Goal: Transaction & Acquisition: Purchase product/service

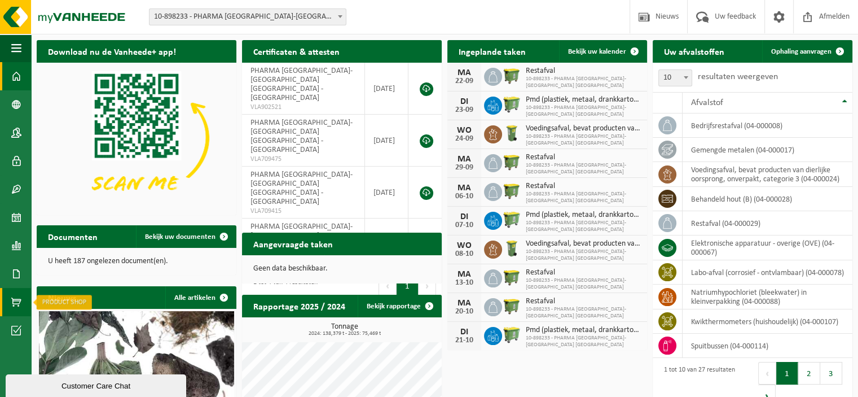
click at [13, 298] on span at bounding box center [16, 302] width 10 height 28
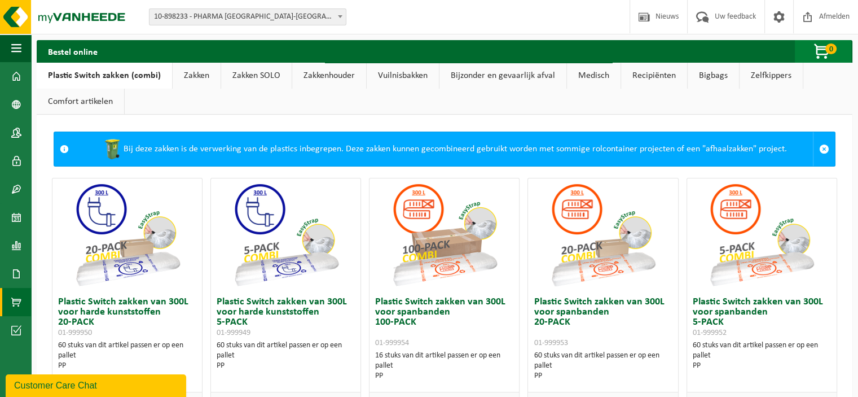
click at [824, 49] on span "button" at bounding box center [822, 52] width 56 height 23
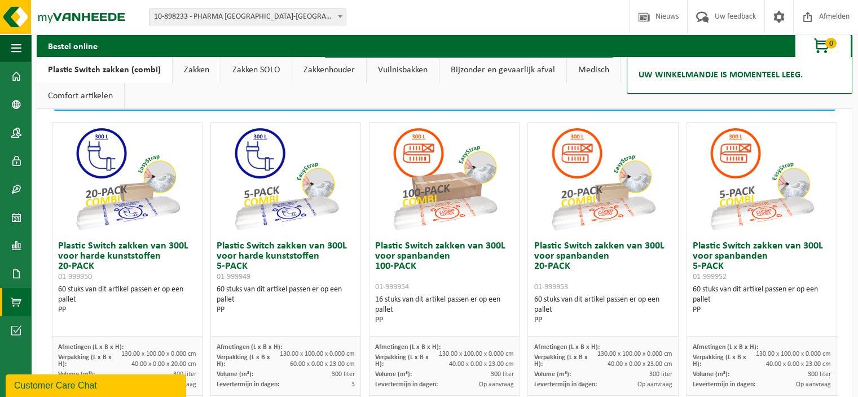
scroll to position [45, 0]
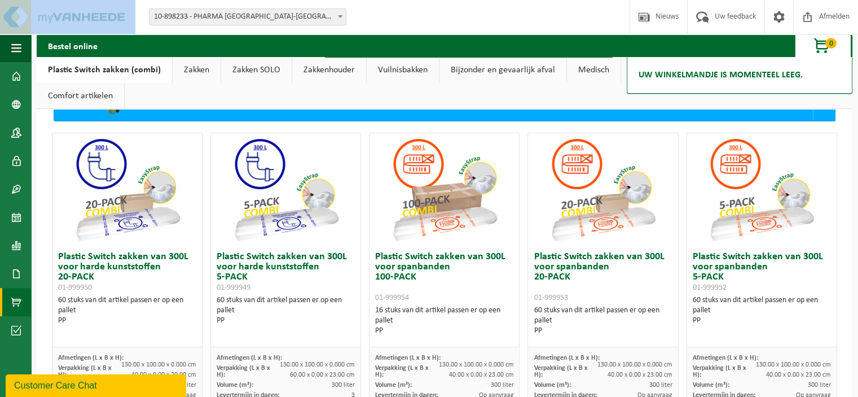
drag, startPoint x: 138, startPoint y: 12, endPoint x: 49, endPoint y: 15, distance: 88.6
click at [49, 15] on div "Vestiging: 10-898233 - PHARMA [GEOGRAPHIC_DATA]-[GEOGRAPHIC_DATA] [GEOGRAPHIC_D…" at bounding box center [429, 17] width 858 height 34
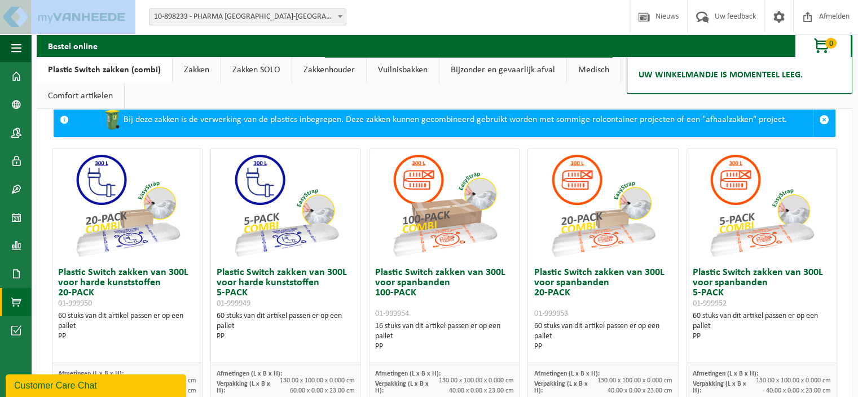
scroll to position [0, 0]
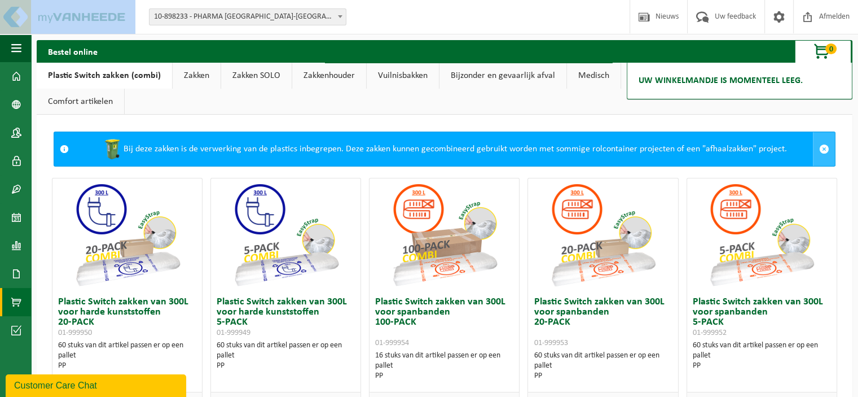
click at [819, 147] on span at bounding box center [824, 149] width 10 height 10
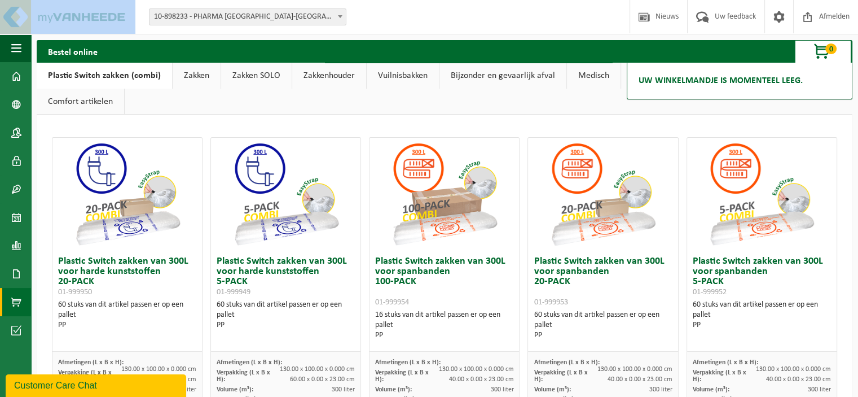
click at [115, 74] on link "Plastic Switch zakken (combi)" at bounding box center [104, 76] width 135 height 26
click at [186, 74] on link "Zakken" at bounding box center [197, 76] width 48 height 26
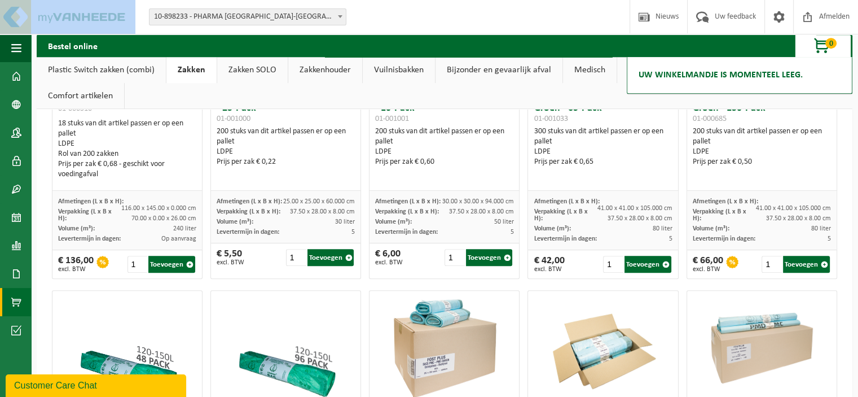
scroll to position [537, 0]
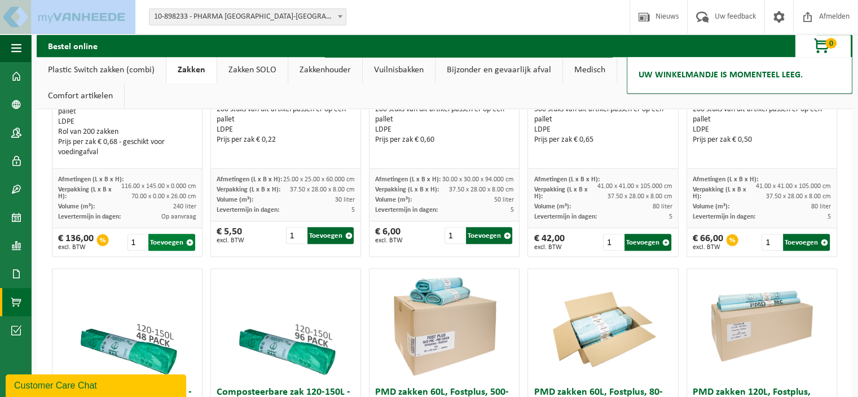
click at [161, 239] on button "Toevoegen" at bounding box center [171, 242] width 47 height 17
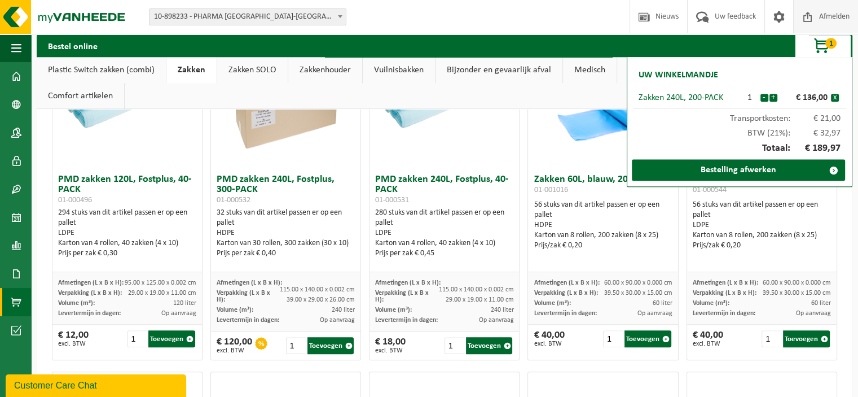
scroll to position [1464, 0]
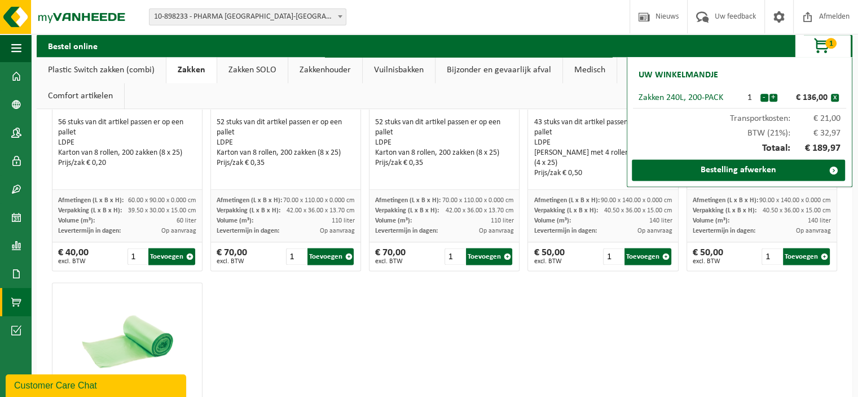
click at [111, 72] on link "Plastic Switch zakken (combi)" at bounding box center [101, 70] width 129 height 26
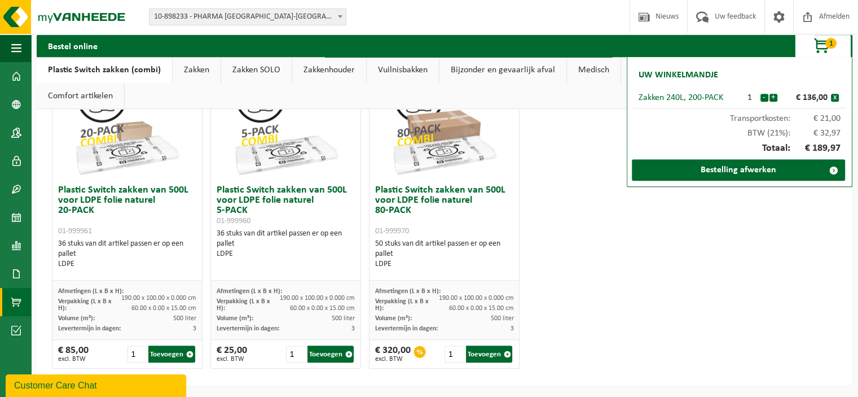
scroll to position [697, 0]
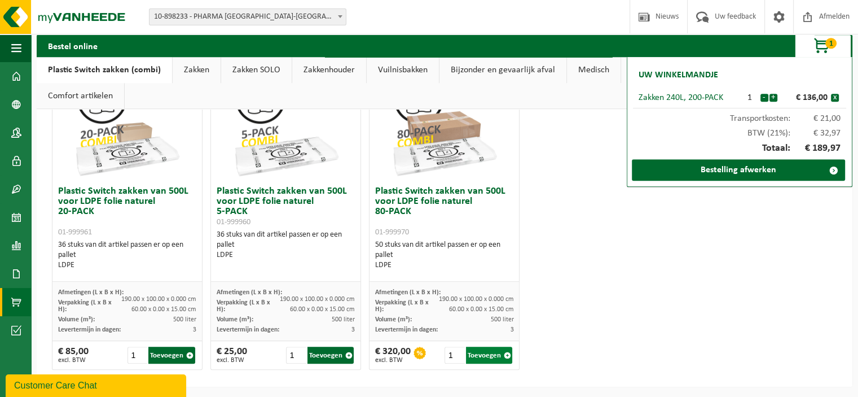
click at [474, 356] on button "Toevoegen" at bounding box center [489, 354] width 47 height 17
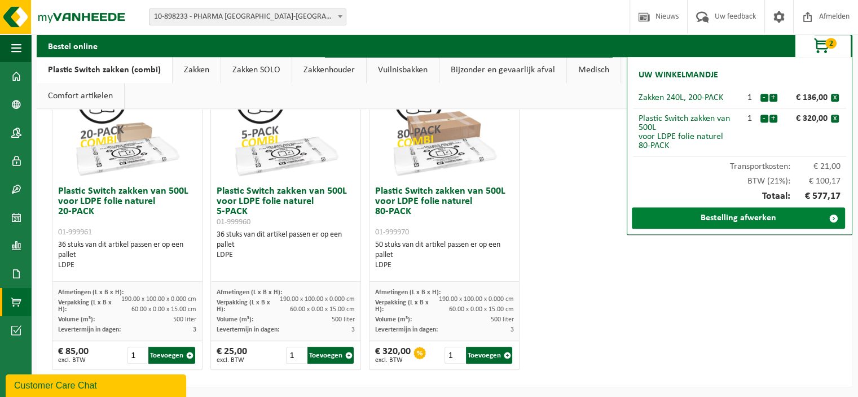
click at [729, 217] on link "Bestelling afwerken" at bounding box center [738, 217] width 213 height 21
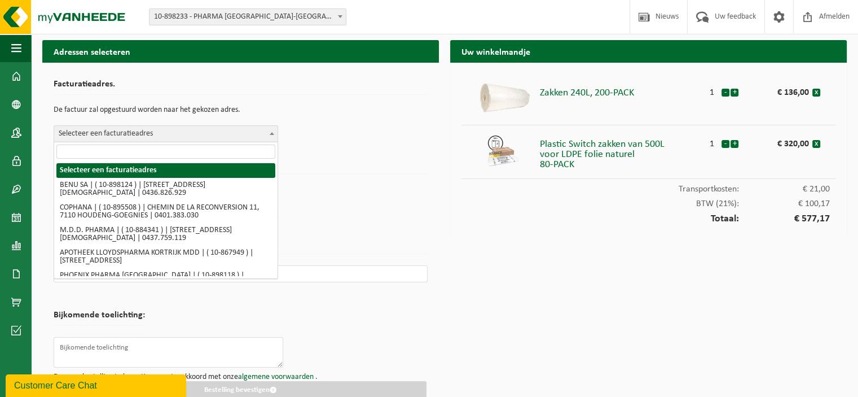
click at [263, 135] on span "Selecteer een facturatieadres" at bounding box center [165, 134] width 223 height 16
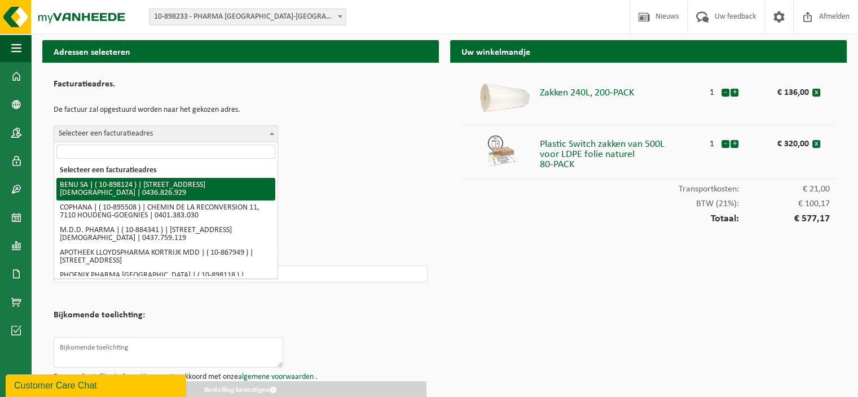
scroll to position [14, 0]
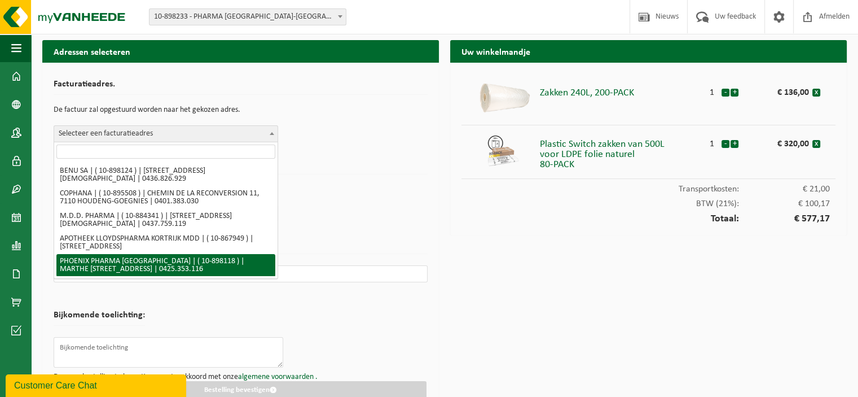
select select "117982"
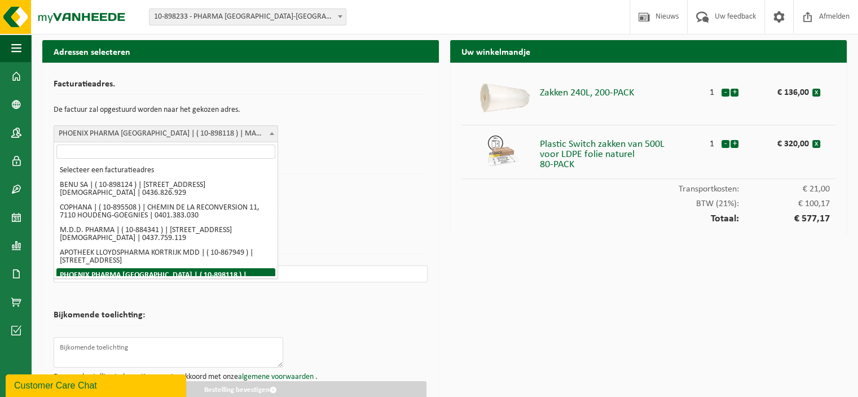
click at [215, 133] on span "PHOENIX PHARMA BELGIUM | ( 10-898118 ) | MARTHE VERSICHELENSTRAAT 1, 9052 ZWIJN…" at bounding box center [165, 134] width 223 height 16
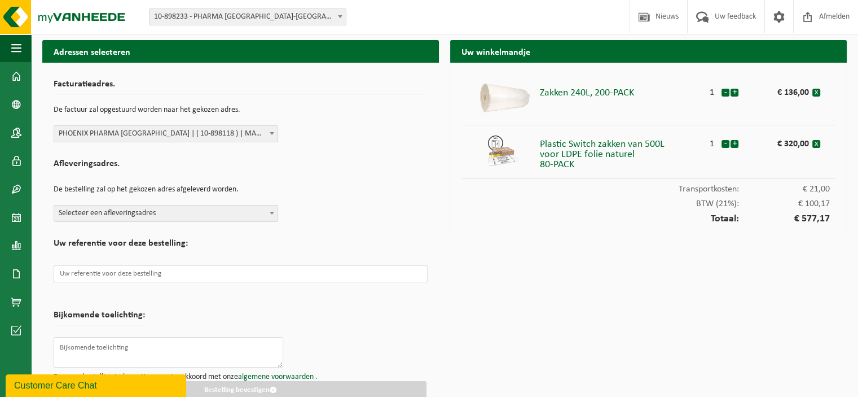
click at [273, 212] on b at bounding box center [272, 213] width 5 height 3
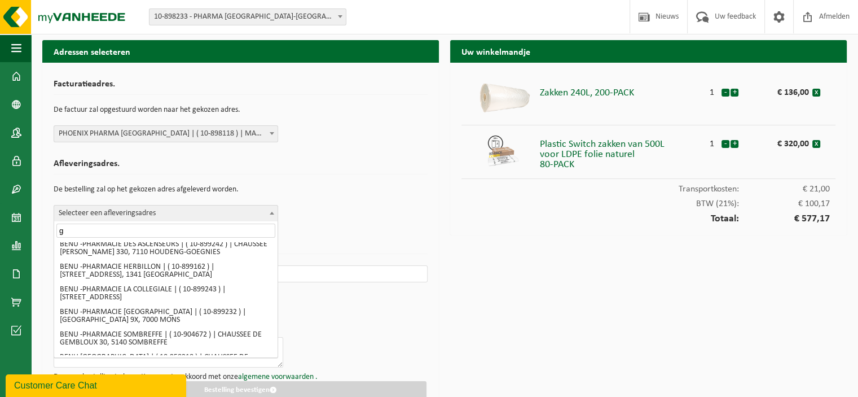
scroll to position [0, 0]
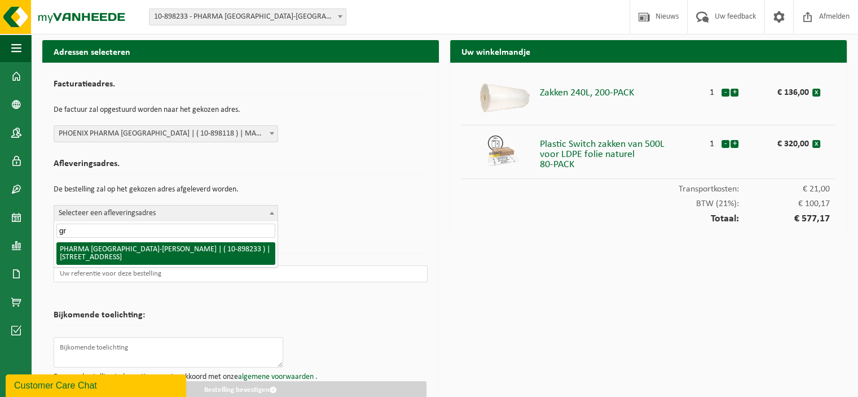
type input "gr"
select select "118052"
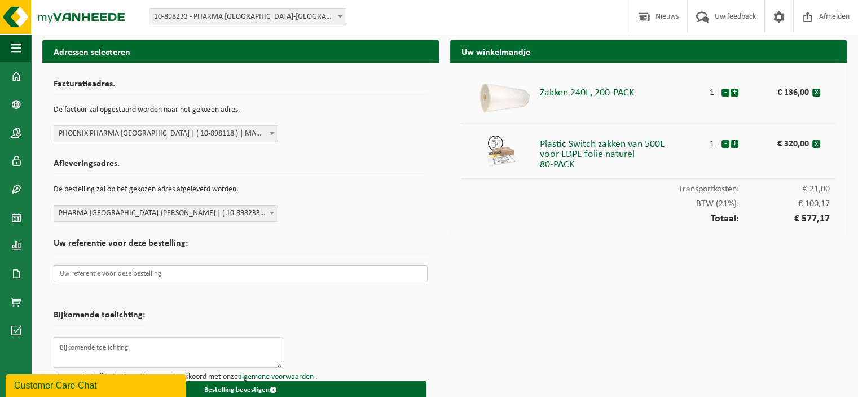
click at [248, 277] on input "text" at bounding box center [241, 273] width 374 height 17
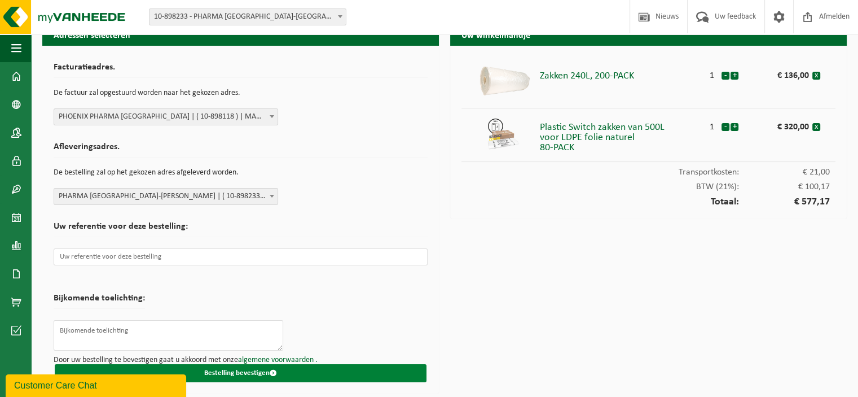
click at [235, 374] on button "Bestelling bevestigen" at bounding box center [241, 373] width 372 height 18
